Goal: Transaction & Acquisition: Download file/media

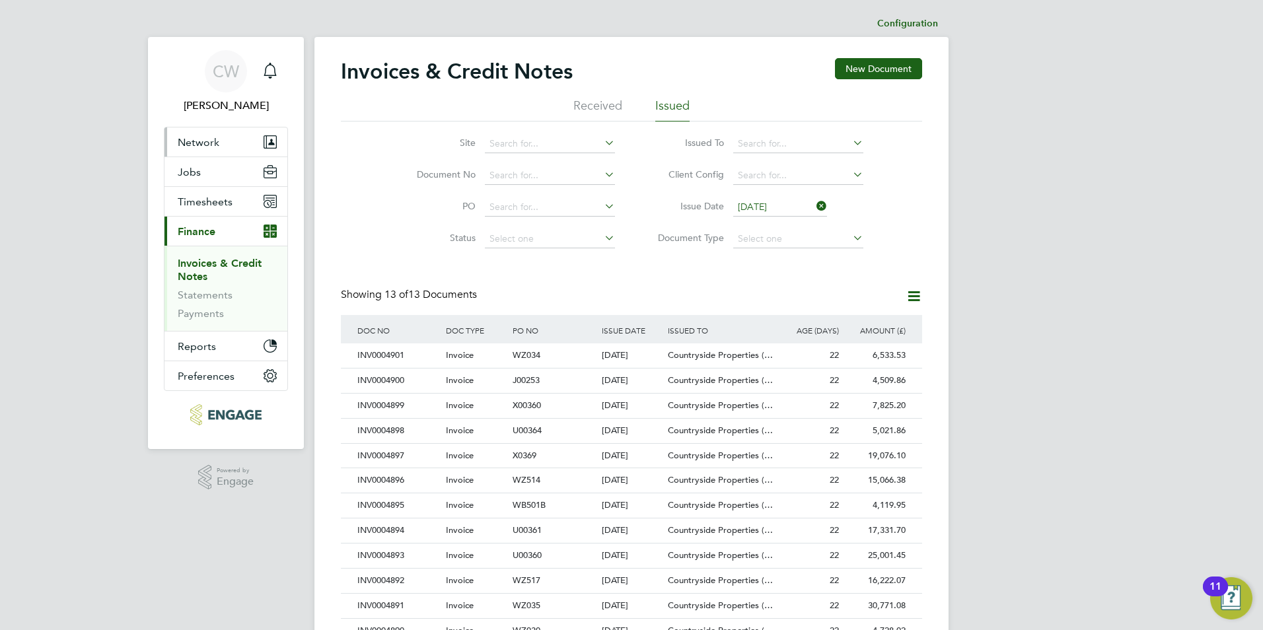
click at [169, 145] on button "Network" at bounding box center [225, 141] width 123 height 29
click at [589, 102] on li "Received" at bounding box center [597, 110] width 49 height 24
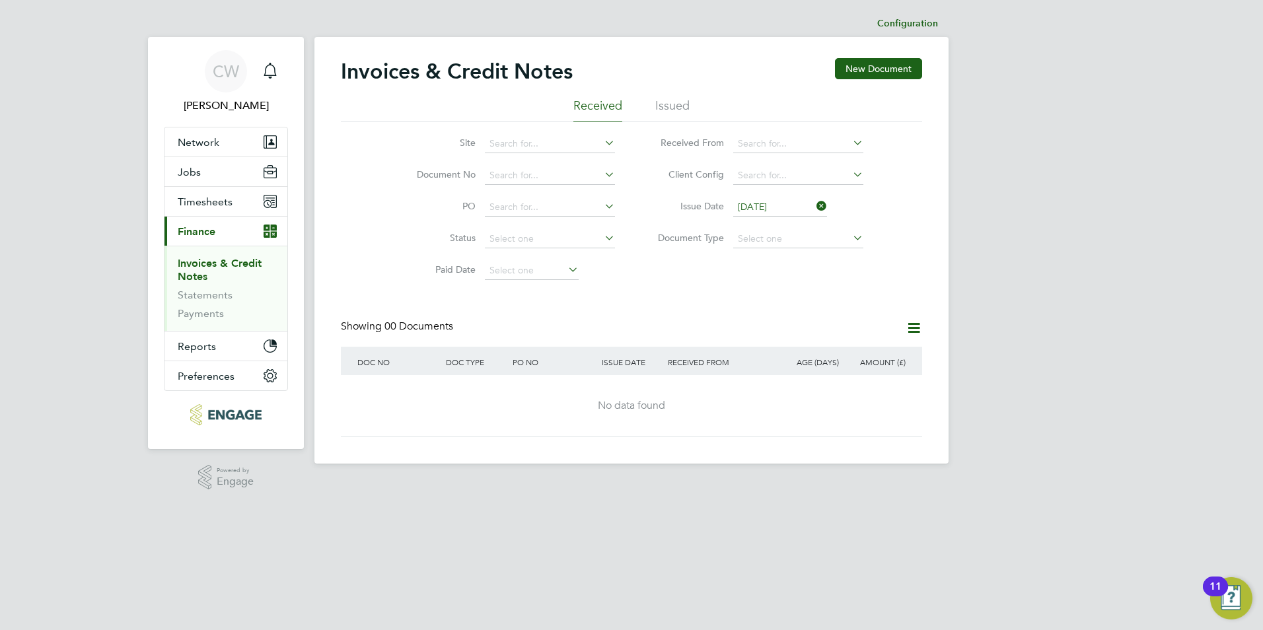
click at [688, 110] on li "Issued" at bounding box center [672, 110] width 34 height 24
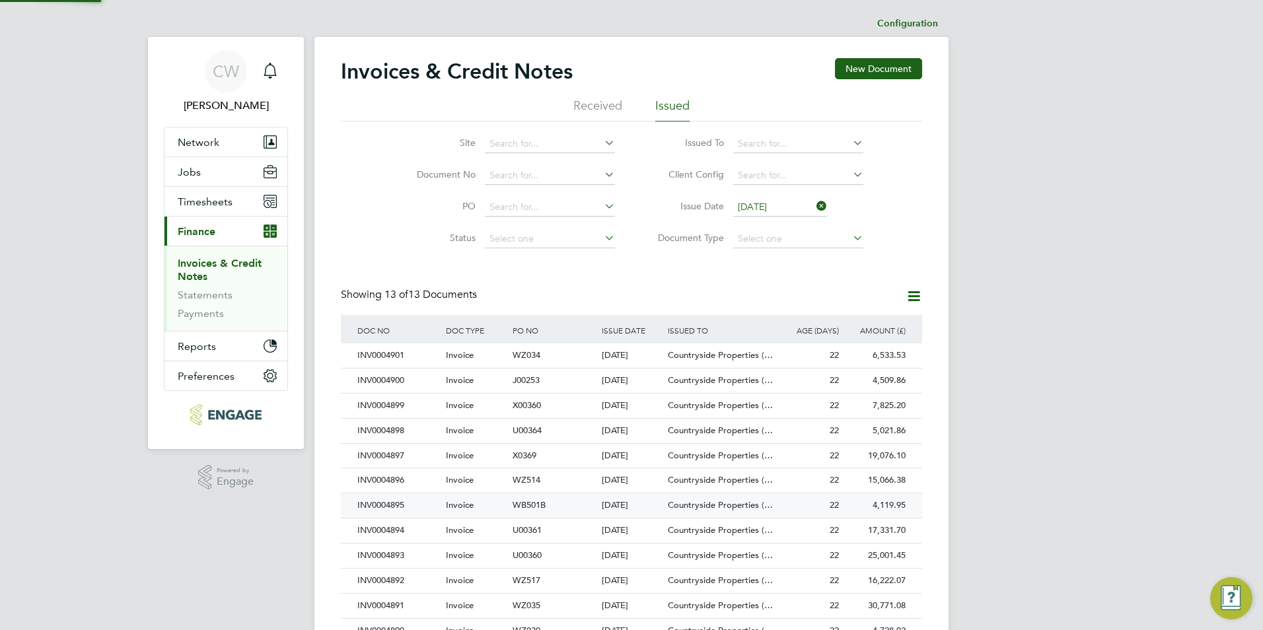
scroll to position [25, 90]
click at [588, 108] on li "Received" at bounding box center [597, 110] width 49 height 24
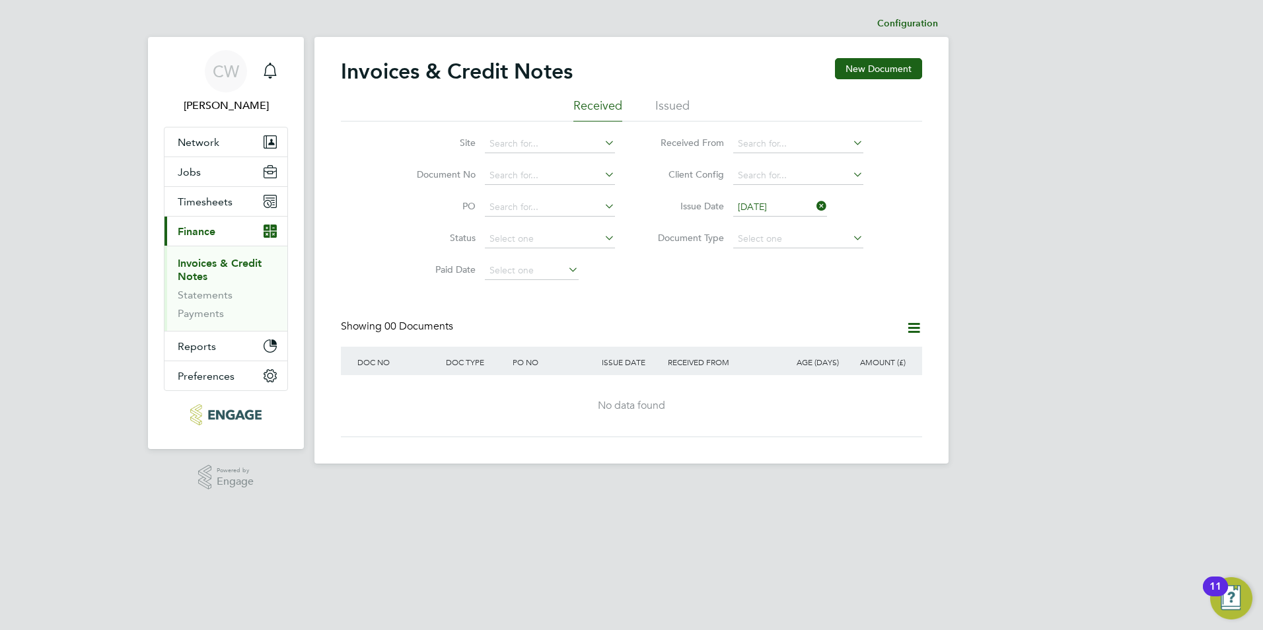
click at [670, 111] on li "Issued" at bounding box center [672, 110] width 34 height 24
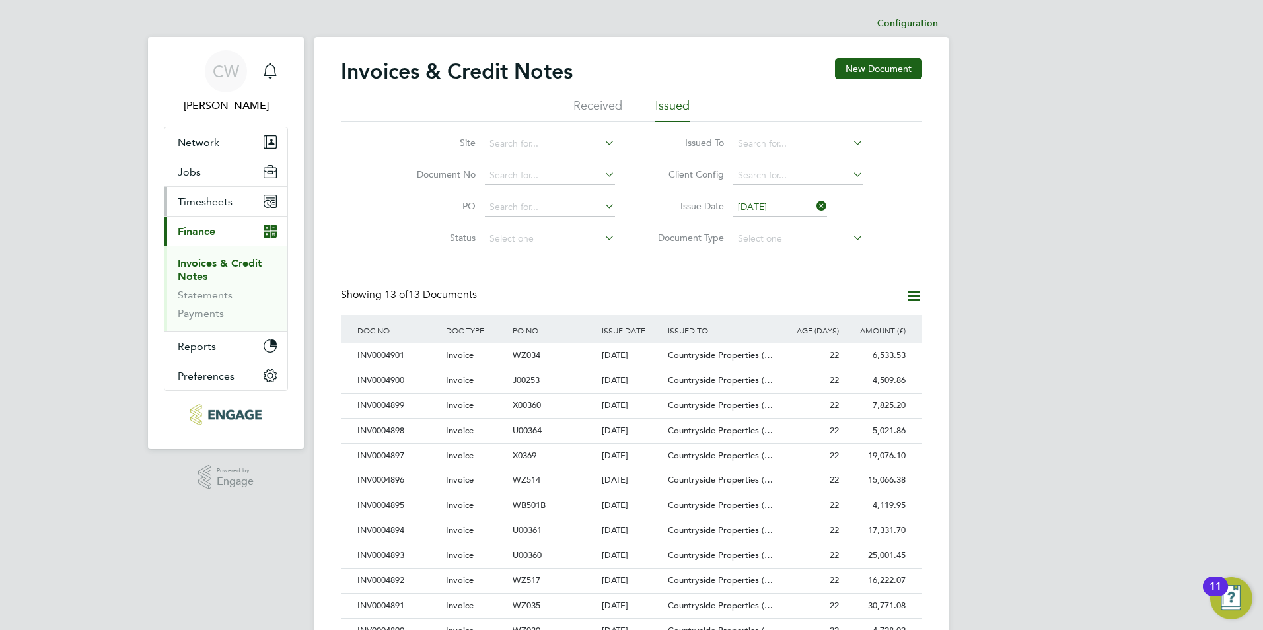
click at [187, 202] on span "Timesheets" at bounding box center [205, 202] width 55 height 13
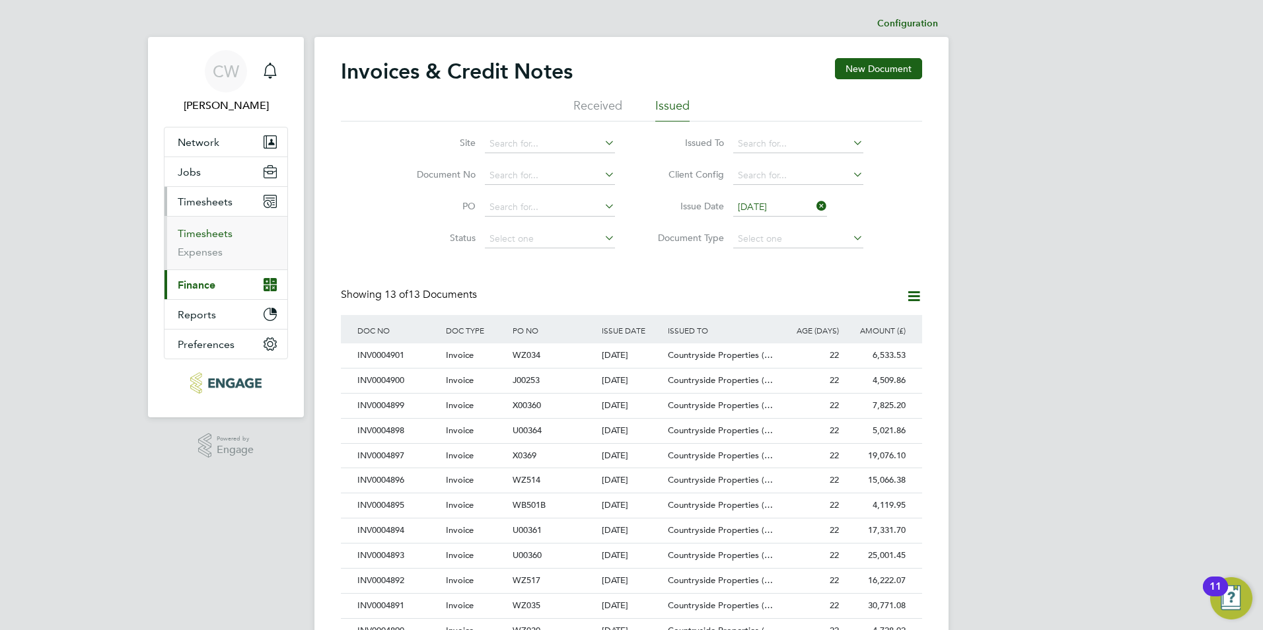
click at [196, 235] on link "Timesheets" at bounding box center [205, 233] width 55 height 13
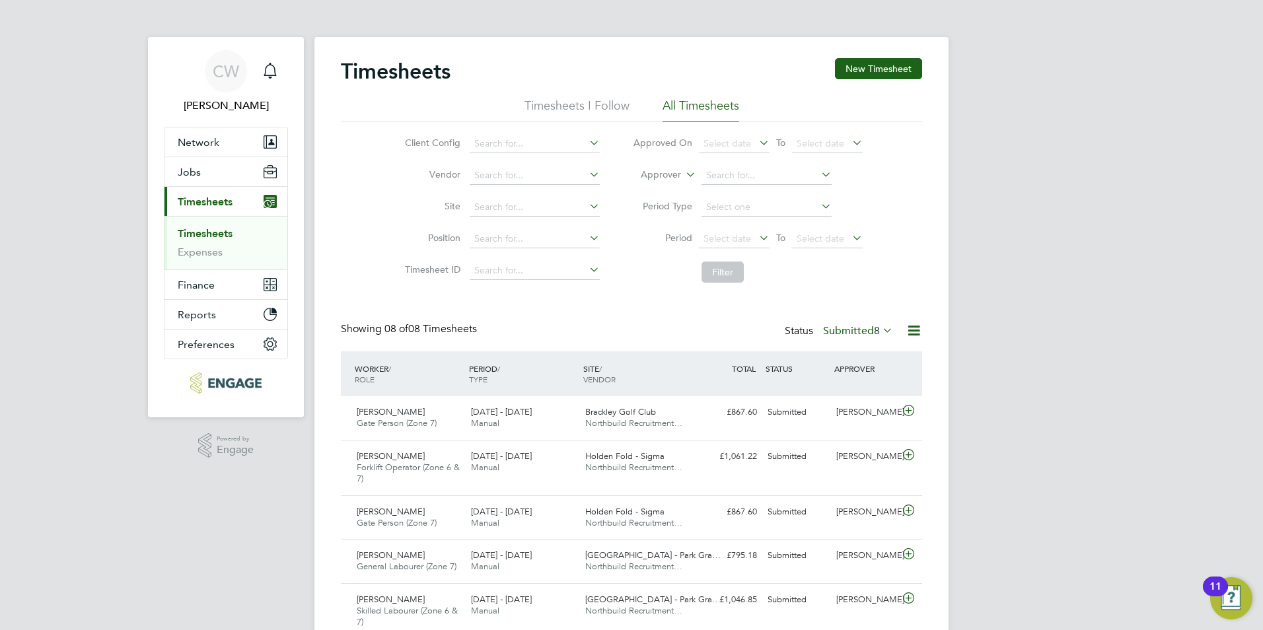
click at [700, 107] on li "All Timesheets" at bounding box center [701, 110] width 77 height 24
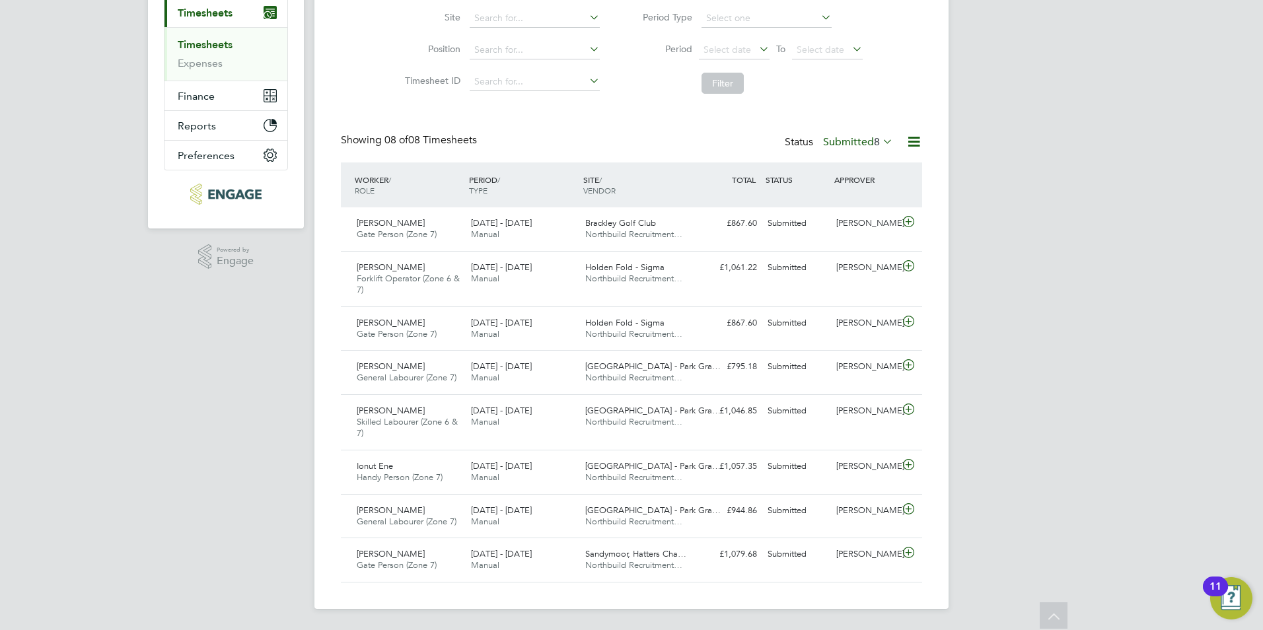
drag, startPoint x: 849, startPoint y: 143, endPoint x: 856, endPoint y: 139, distance: 8.3
click at [850, 143] on label "Submitted 8" at bounding box center [858, 141] width 70 height 13
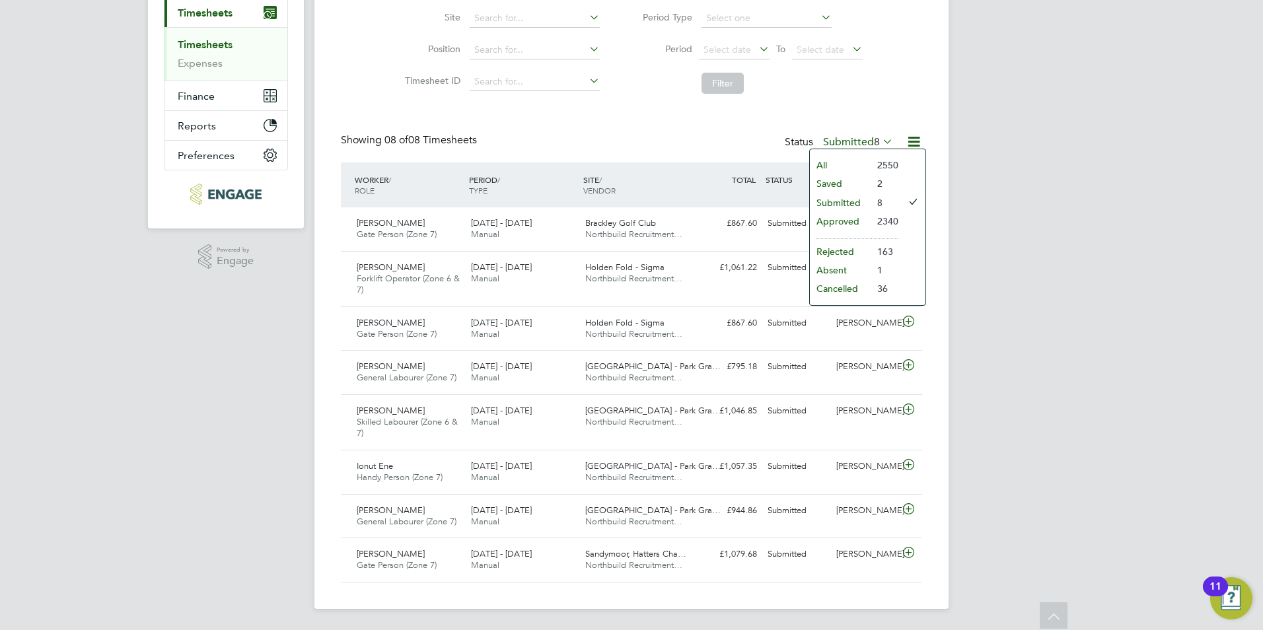
click at [688, 129] on div "Timesheets New Timesheet Timesheets I Follow All Timesheets Client Config Vendo…" at bounding box center [631, 225] width 581 height 713
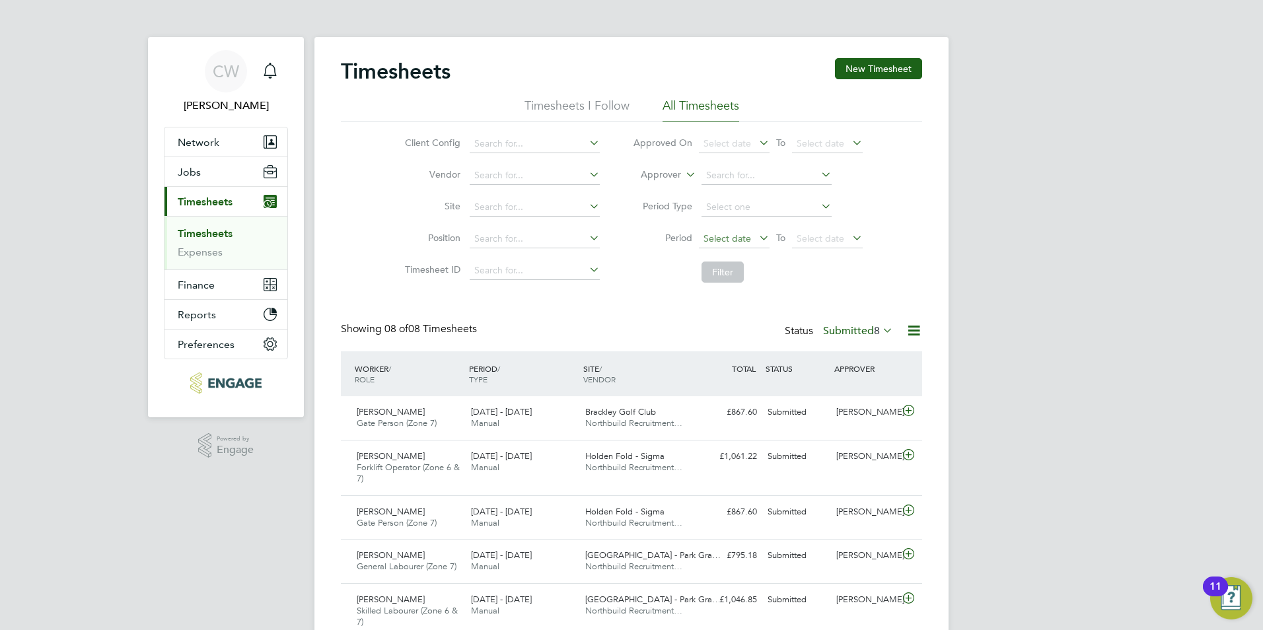
click at [751, 235] on span "Select date" at bounding box center [734, 240] width 71 height 18
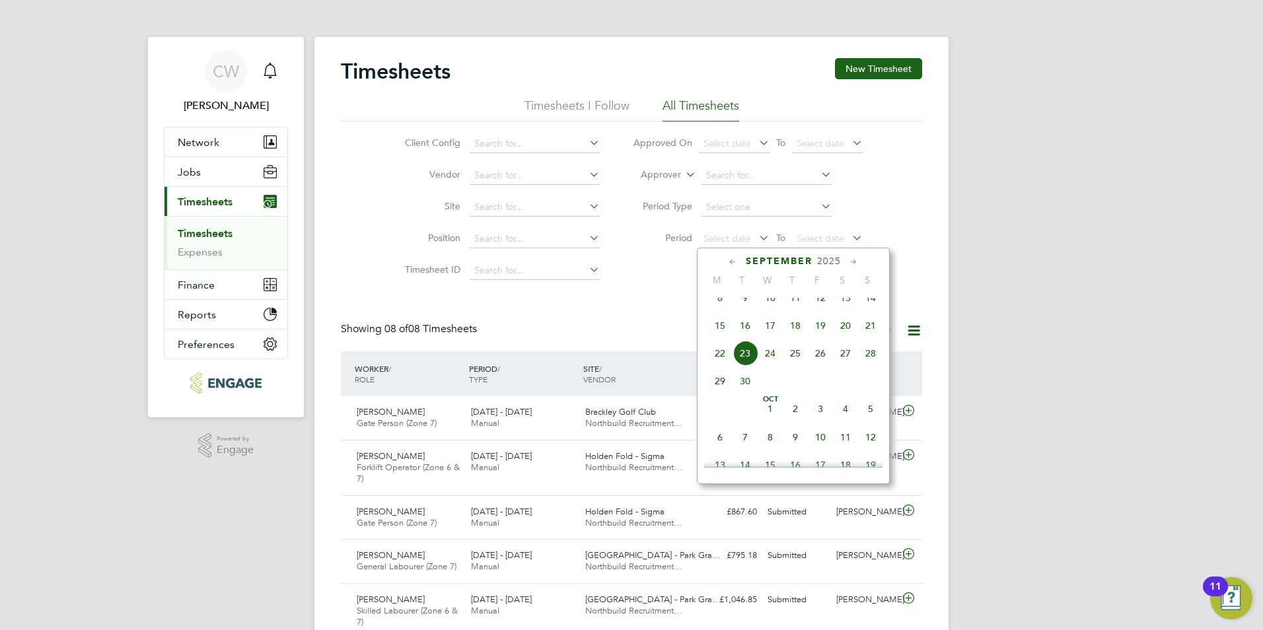
click at [719, 333] on span "15" at bounding box center [720, 325] width 25 height 25
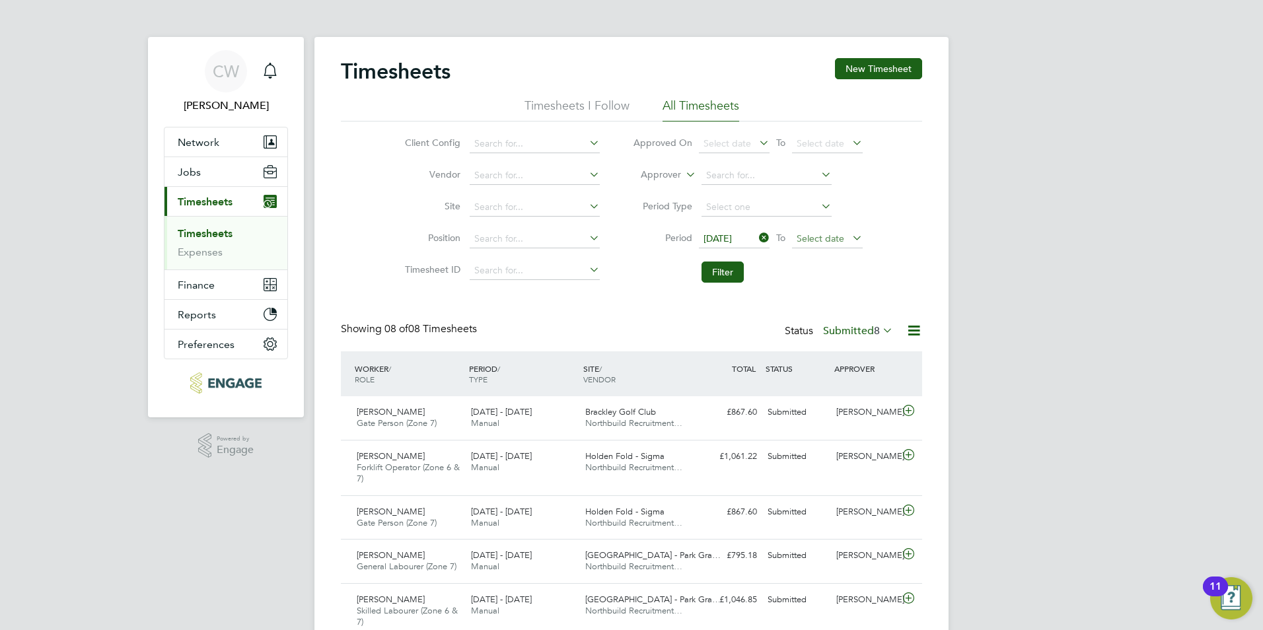
click at [836, 238] on span "Select date" at bounding box center [821, 239] width 48 height 12
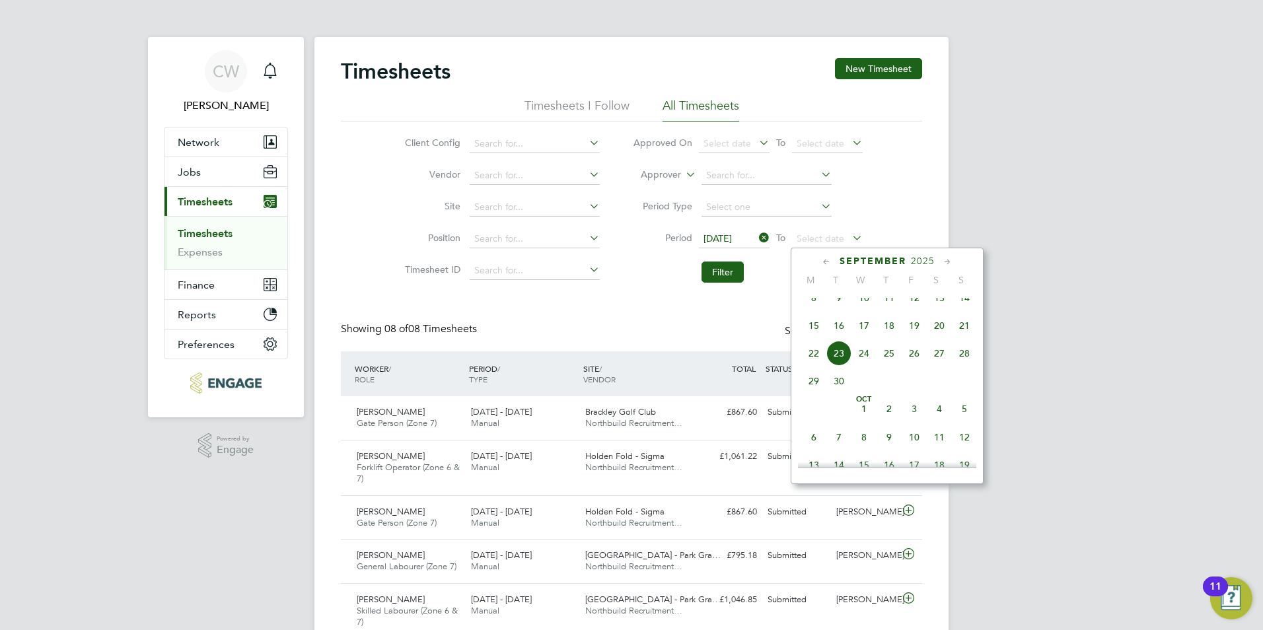
click at [961, 330] on span "21" at bounding box center [964, 325] width 25 height 25
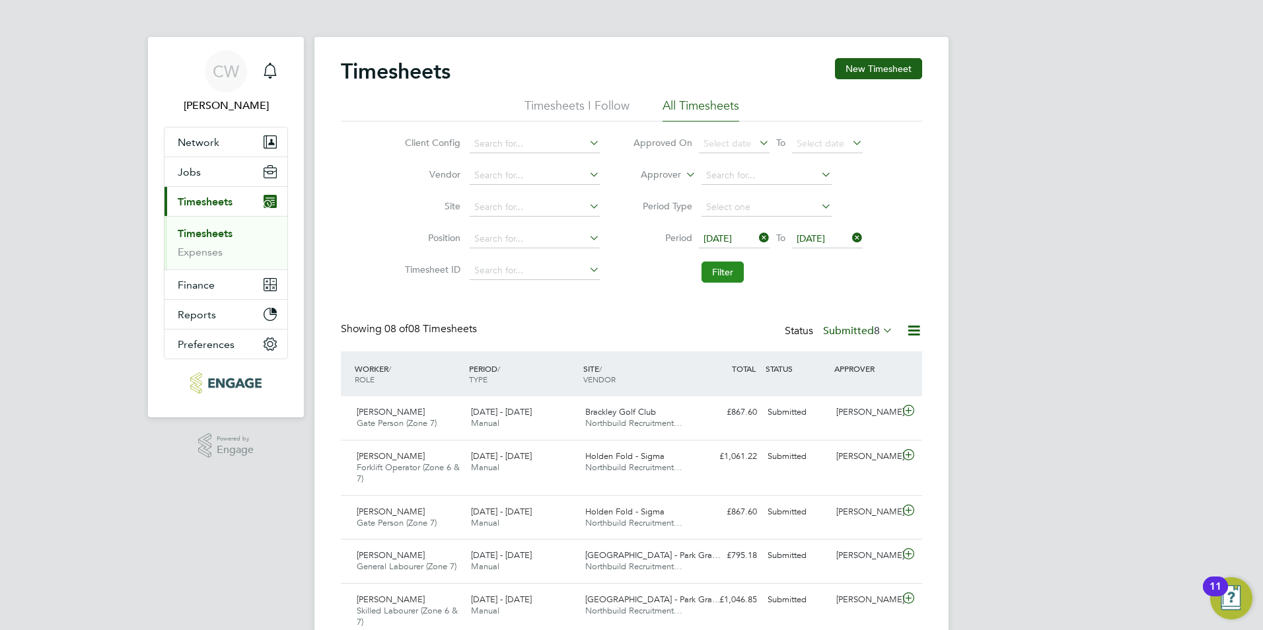
click at [730, 274] on button "Filter" at bounding box center [723, 272] width 42 height 21
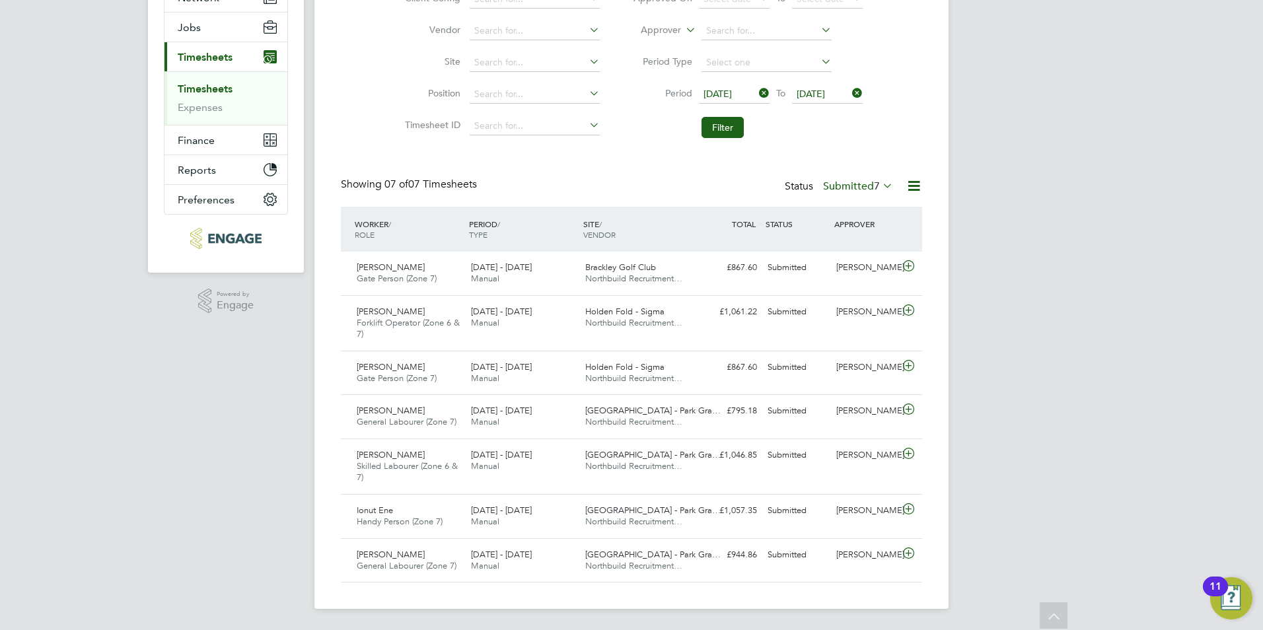
click at [880, 189] on icon at bounding box center [880, 185] width 0 height 18
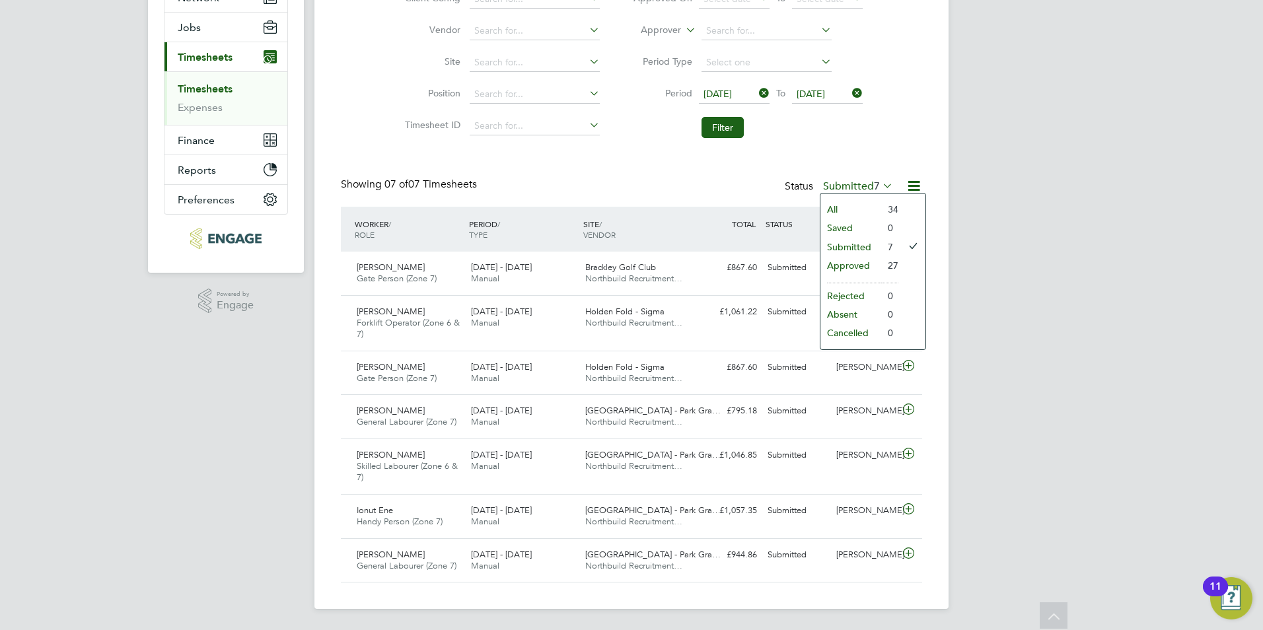
click at [842, 265] on li "Approved" at bounding box center [850, 265] width 61 height 18
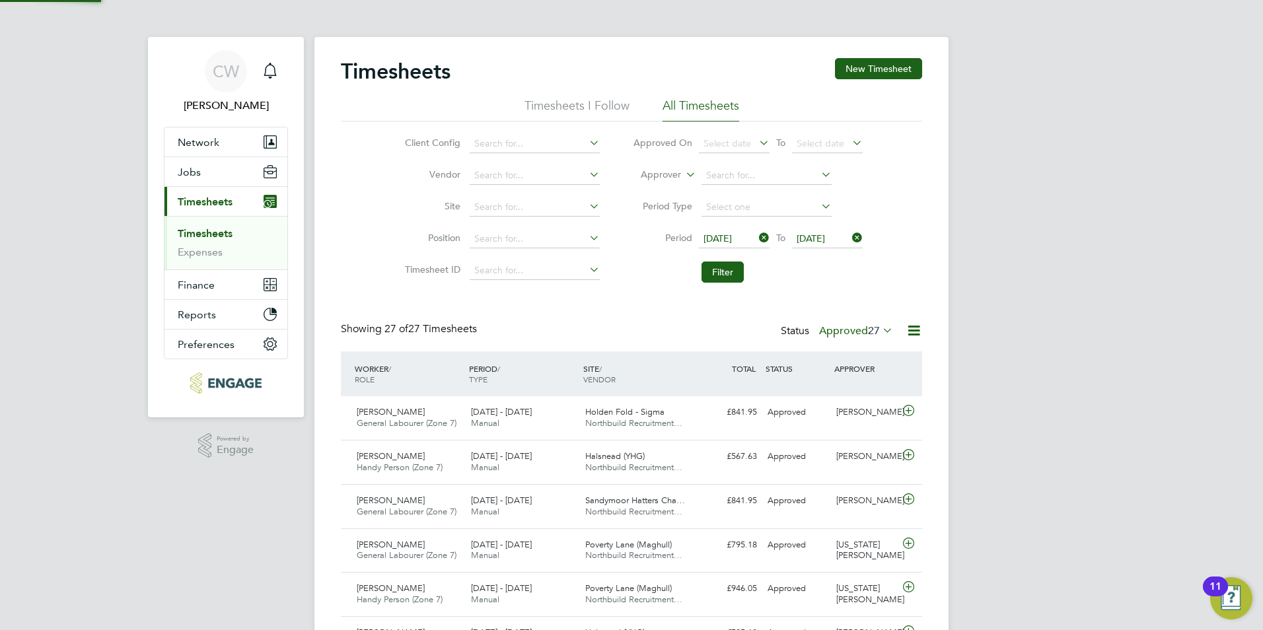
scroll to position [7, 7]
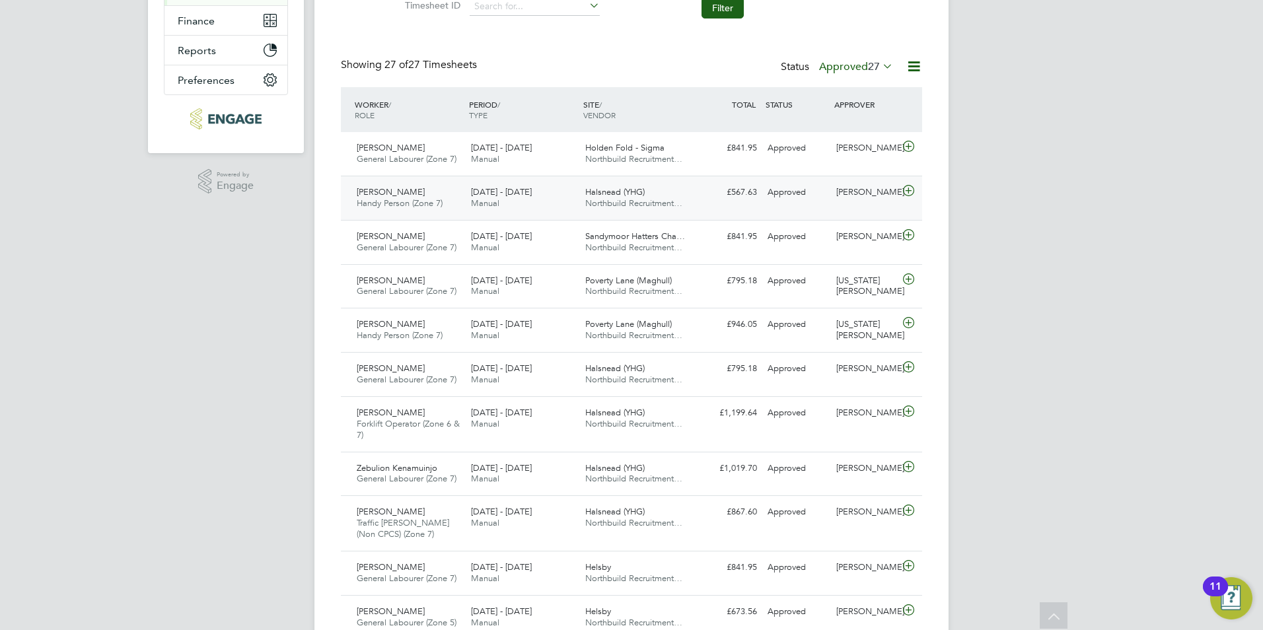
click at [383, 201] on span "Handy Person (Zone 7)" at bounding box center [400, 203] width 86 height 11
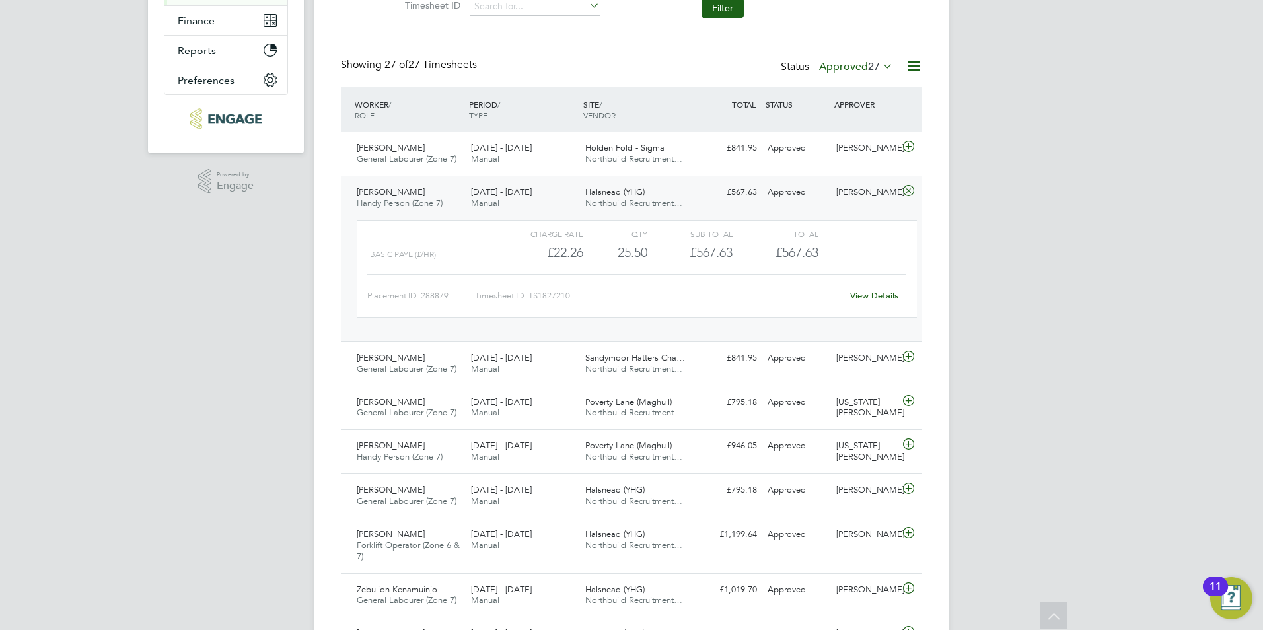
click at [859, 294] on link "View Details" at bounding box center [874, 295] width 48 height 11
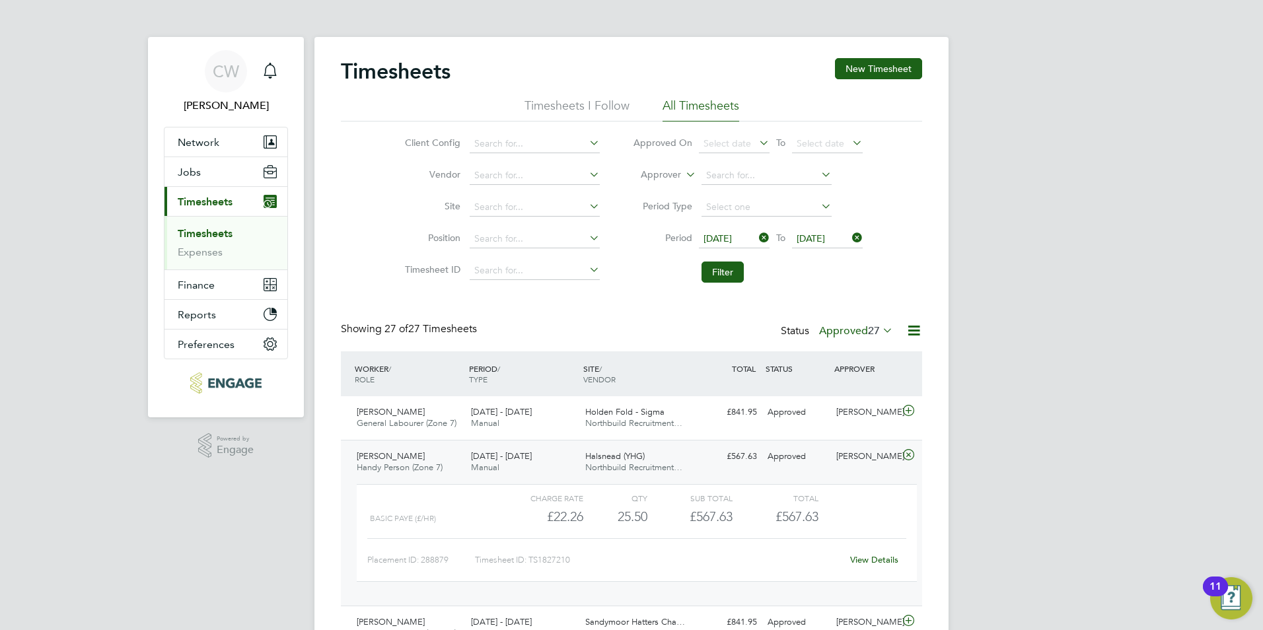
click at [829, 331] on label "Approved 27" at bounding box center [856, 330] width 74 height 13
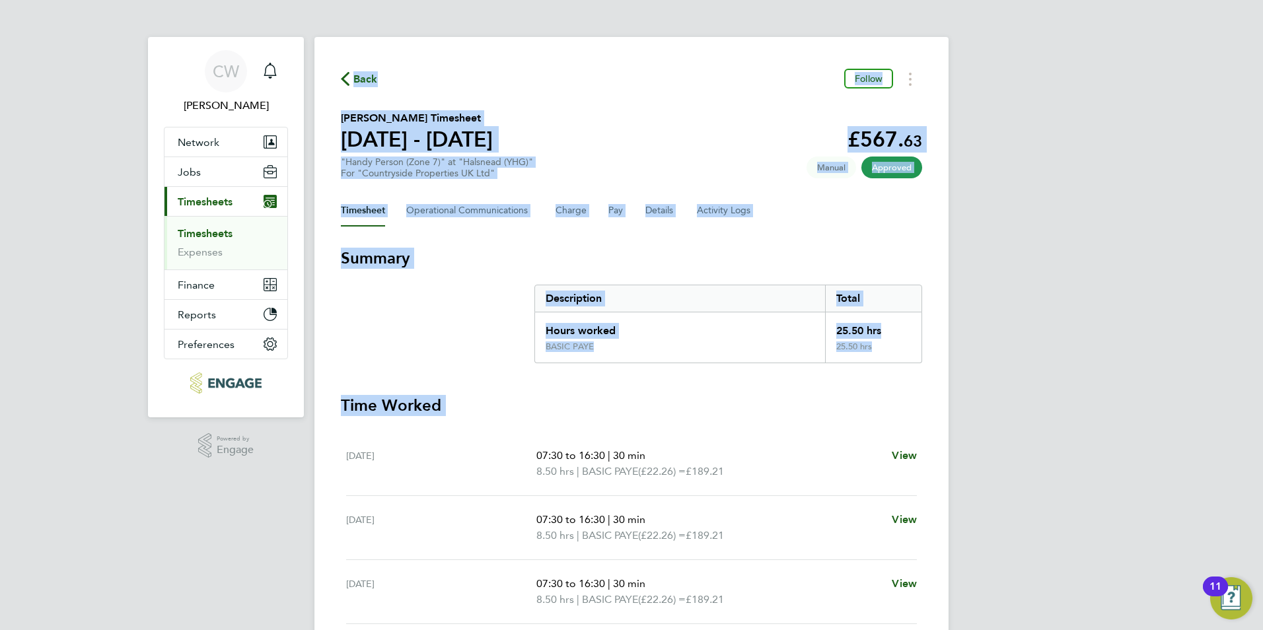
drag, startPoint x: 321, startPoint y: 43, endPoint x: 347, endPoint y: 451, distance: 409.1
click at [347, 451] on div "Back Follow David Jones's Timesheet 15 - 21 Sept 2025 £567. 63 "Handy Person (Z…" at bounding box center [631, 474] width 634 height 875
click at [672, 116] on section "David Jones's Timesheet 15 - 21 Sept 2025 £567. 63 "Handy Person (Zone 7)" at "…" at bounding box center [631, 144] width 581 height 69
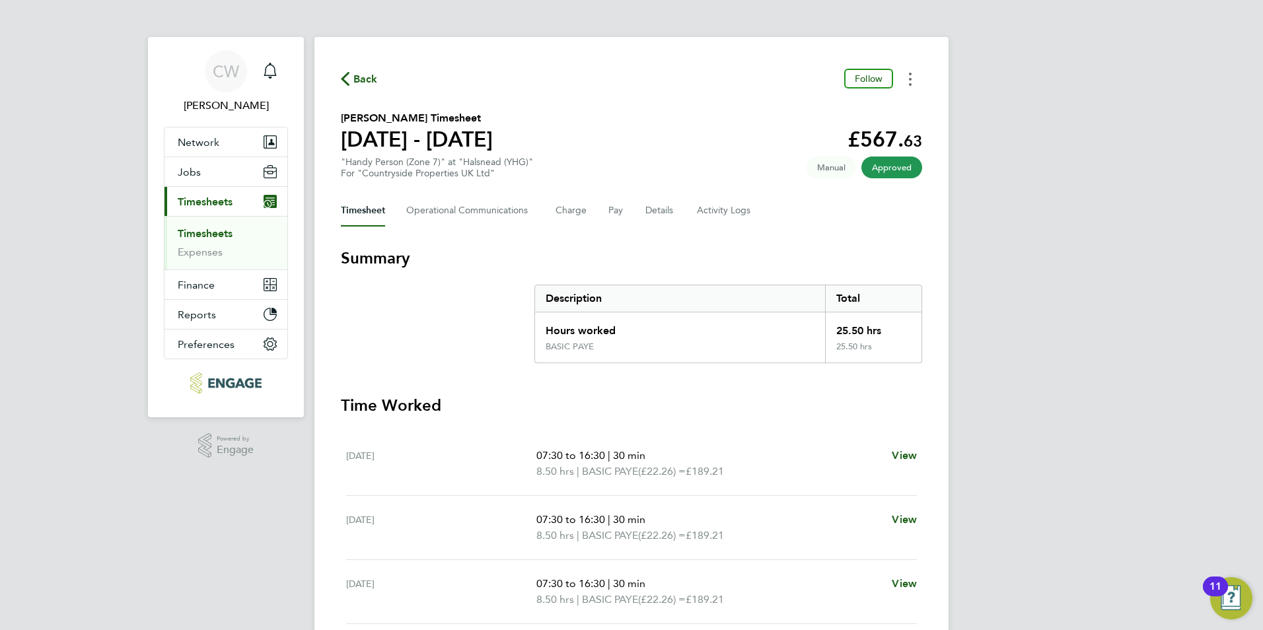
click at [914, 79] on button "Timesheets Menu" at bounding box center [910, 79] width 24 height 20
click at [822, 105] on link "Download timesheet" at bounding box center [843, 108] width 159 height 26
